Goal: Transaction & Acquisition: Purchase product/service

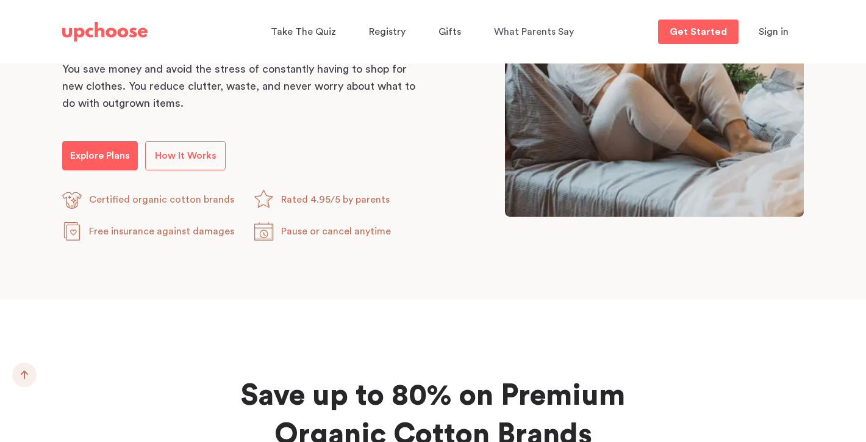
scroll to position [793, 0]
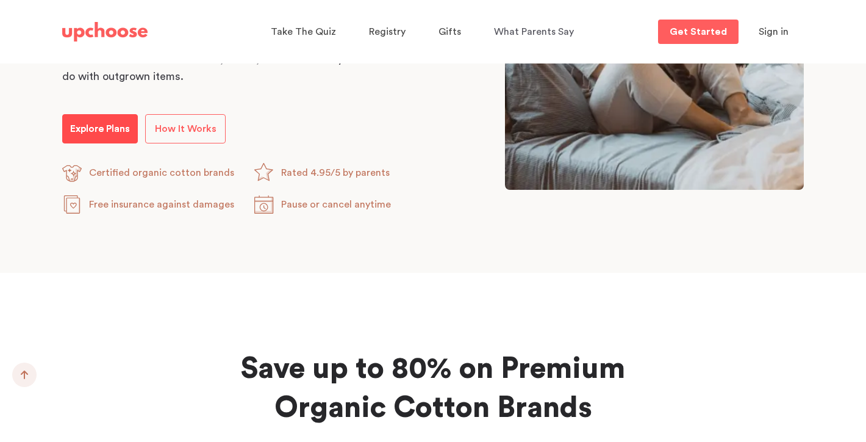
click at [117, 131] on p "Explore Plans" at bounding box center [100, 128] width 60 height 15
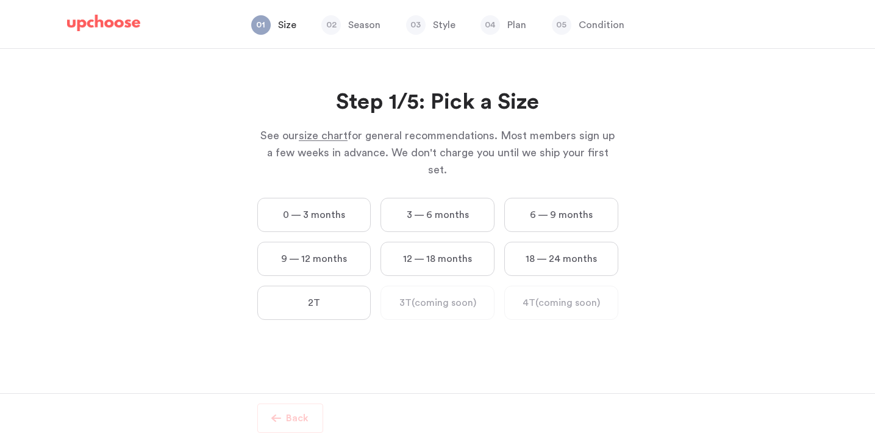
click at [412, 241] on label "12 — 18 months" at bounding box center [438, 258] width 114 height 34
click at [0, 0] on months "12 — 18 months" at bounding box center [0, 0] width 0 height 0
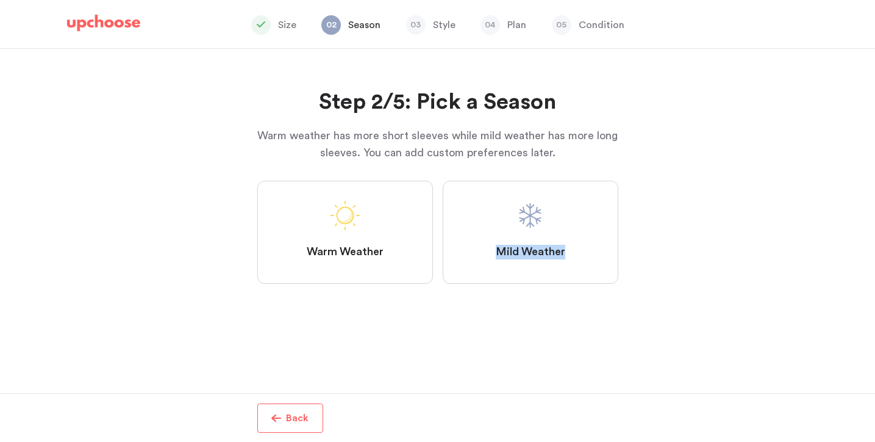
drag, startPoint x: 456, startPoint y: 212, endPoint x: 515, endPoint y: 313, distance: 117.6
click at [516, 313] on div "Step 2/5: Pick a Season Warm weather has more short sleeves while mild weather …" at bounding box center [437, 184] width 361 height 271
click at [564, 210] on label "Mild Weather" at bounding box center [531, 232] width 176 height 103
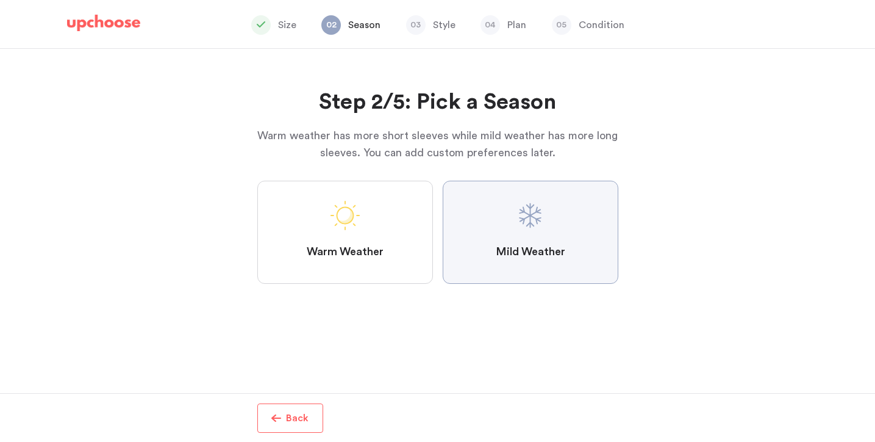
click at [0, 0] on Weather "Mild Weather" at bounding box center [0, 0] width 0 height 0
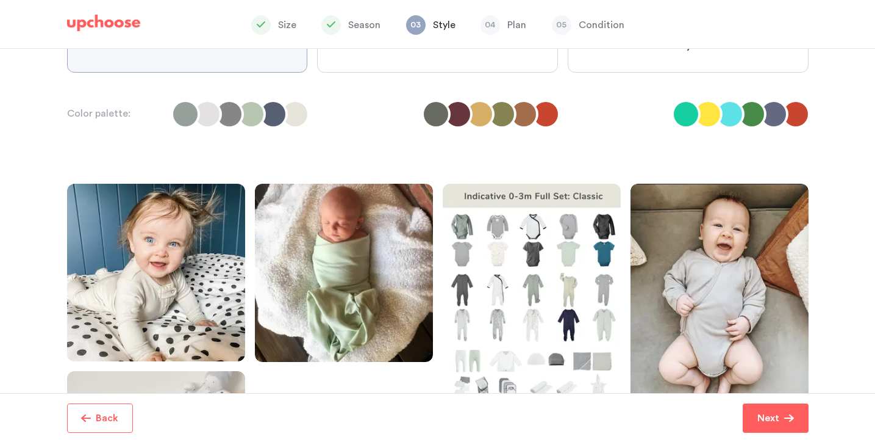
scroll to position [149, 0]
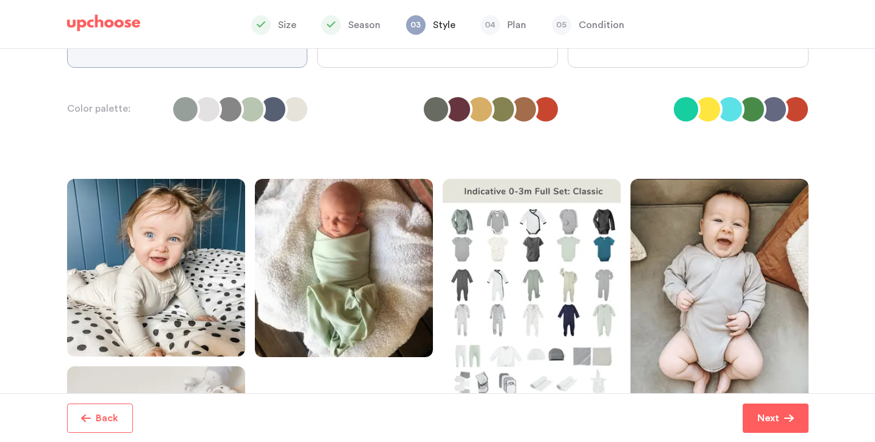
click at [162, 59] on label "Classic" at bounding box center [187, 41] width 241 height 54
click at [0, 0] on input "Classic" at bounding box center [0, 0] width 0 height 0
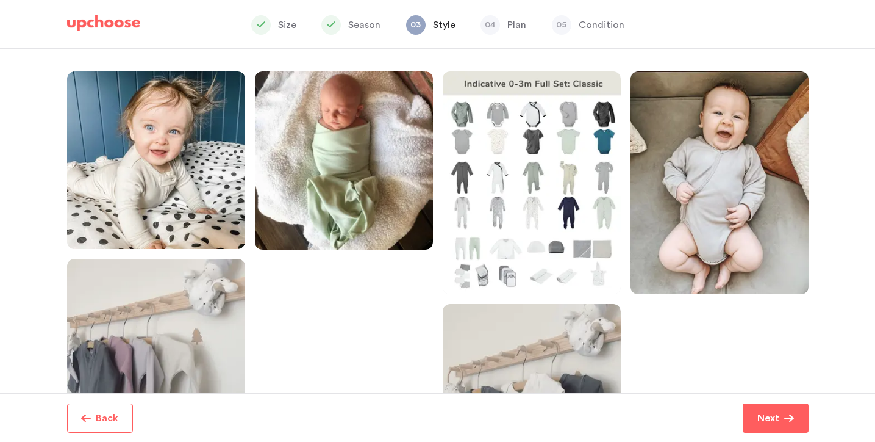
scroll to position [410, 0]
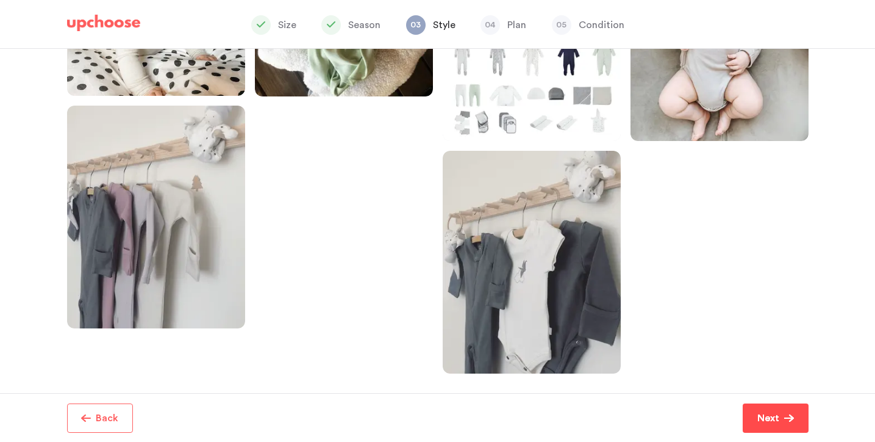
click at [767, 420] on p "Next" at bounding box center [768, 417] width 22 height 15
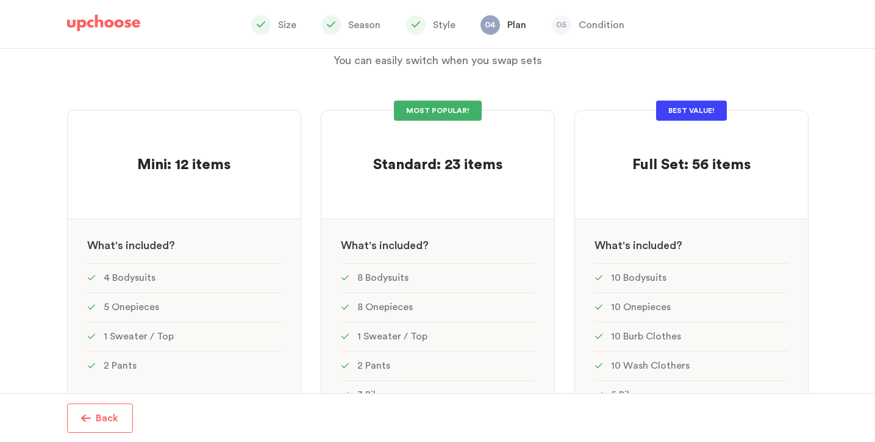
scroll to position [71, 0]
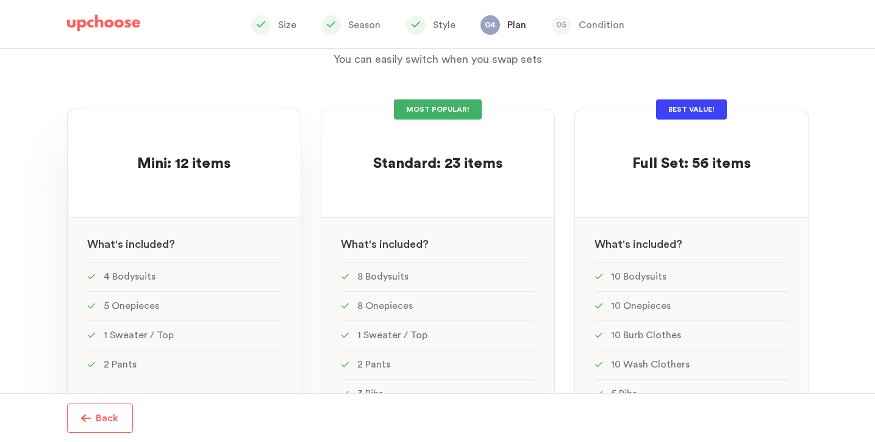
click at [255, 170] on div "Mini: 12 items Mini: 12 items" at bounding box center [184, 151] width 194 height 45
